Goal: Check status: Check status

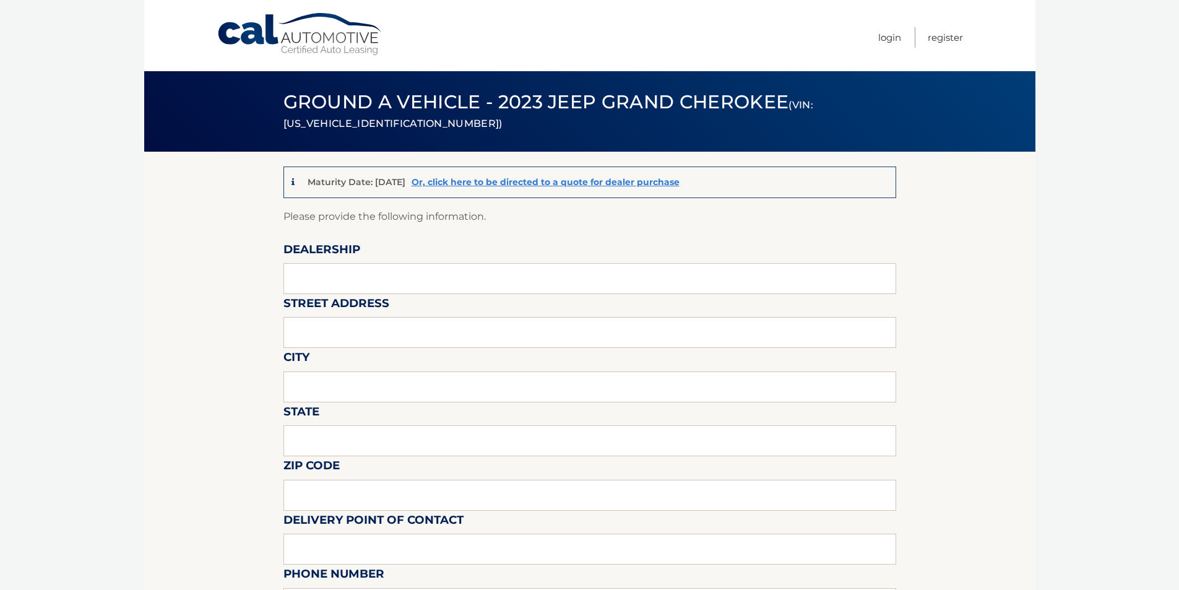
click at [303, 42] on link "Cal Automotive" at bounding box center [300, 34] width 167 height 44
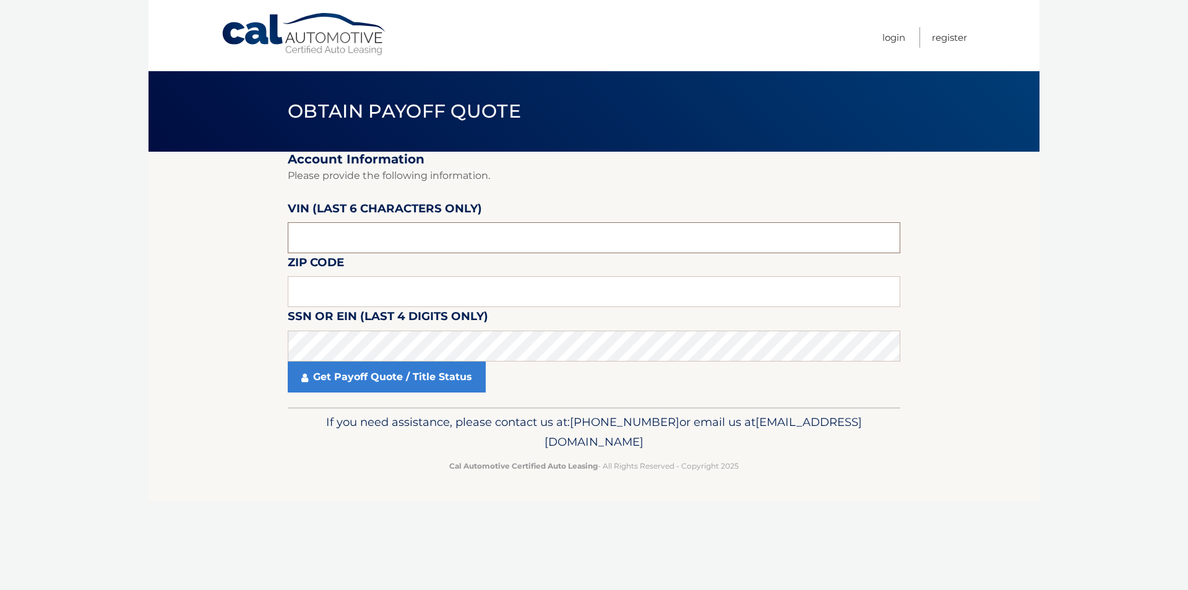
click at [428, 243] on input "text" at bounding box center [594, 237] width 613 height 31
paste input "790224"
type input "790224"
click at [535, 292] on input "text" at bounding box center [594, 291] width 613 height 31
paste input "15241"
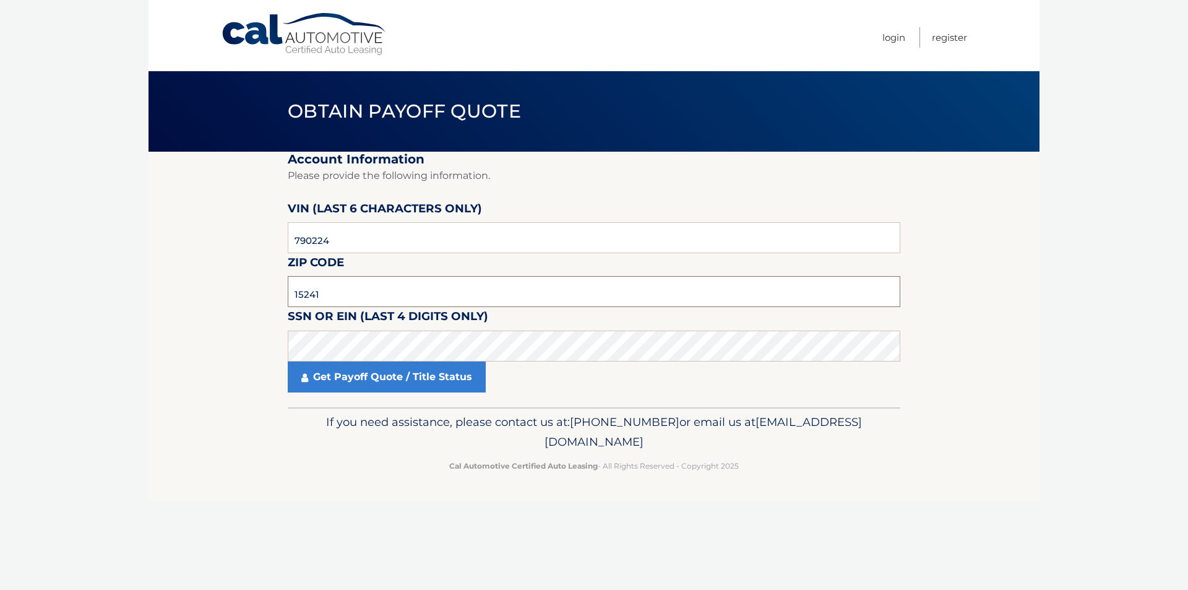
type input "15241"
click at [188, 272] on section "Account Information Please provide the following information. VIN (last 6 chara…" at bounding box center [594, 280] width 891 height 256
click at [360, 366] on link "Get Payoff Quote / Title Status" at bounding box center [387, 376] width 198 height 31
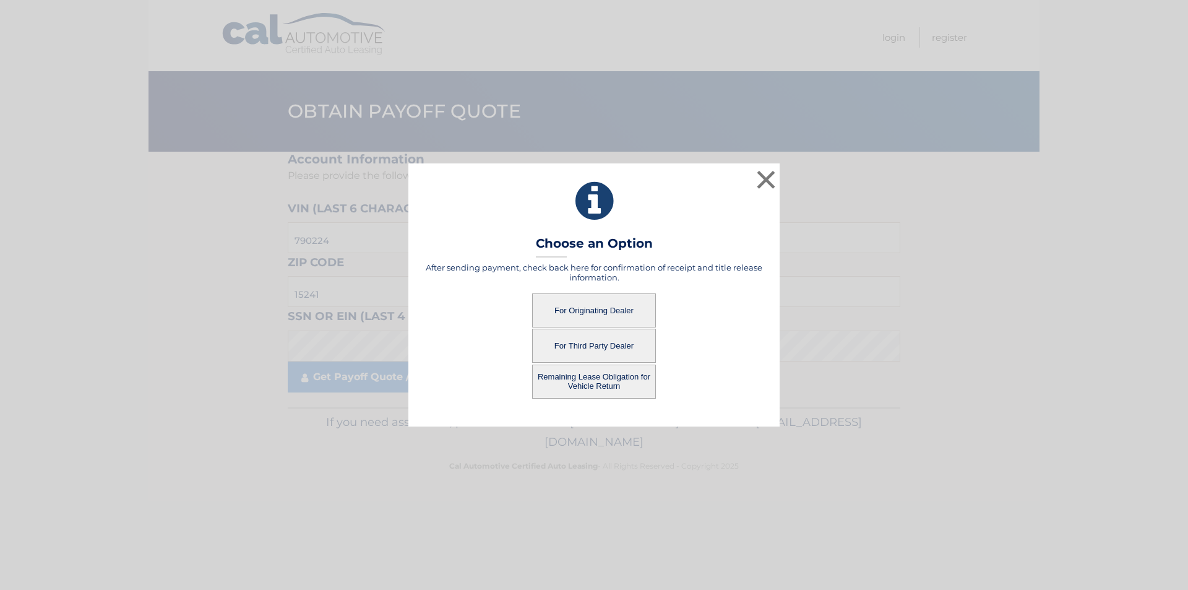
click at [600, 302] on button "For Originating Dealer" at bounding box center [594, 310] width 124 height 34
click at [599, 315] on button "For Originating Dealer" at bounding box center [594, 310] width 124 height 34
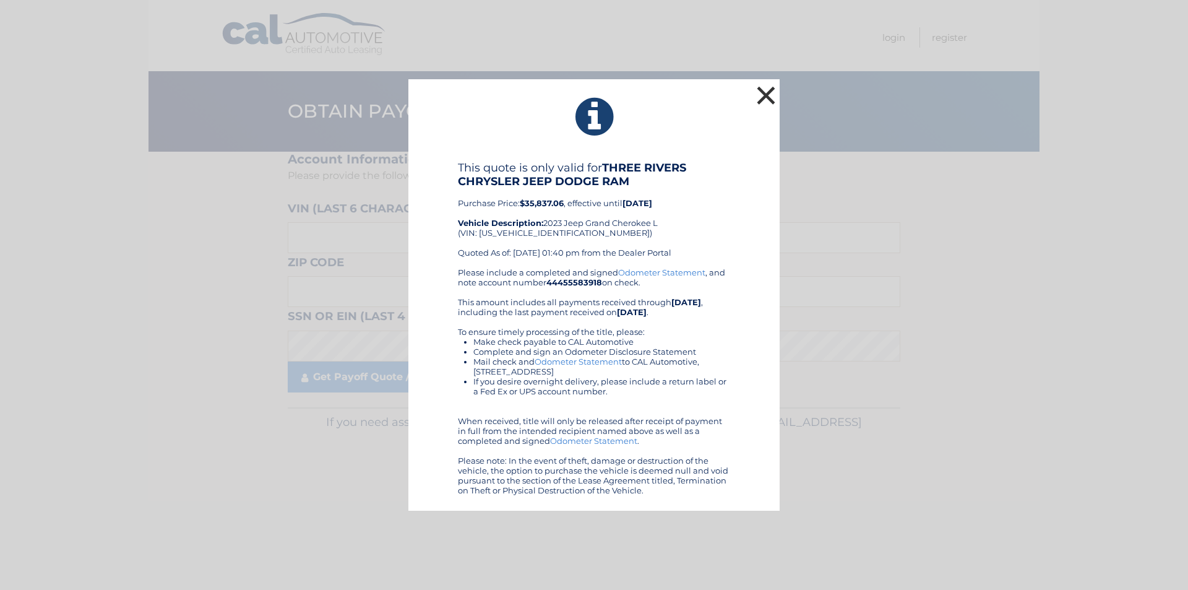
click at [768, 95] on button "×" at bounding box center [766, 95] width 25 height 25
